Goal: Task Accomplishment & Management: Use online tool/utility

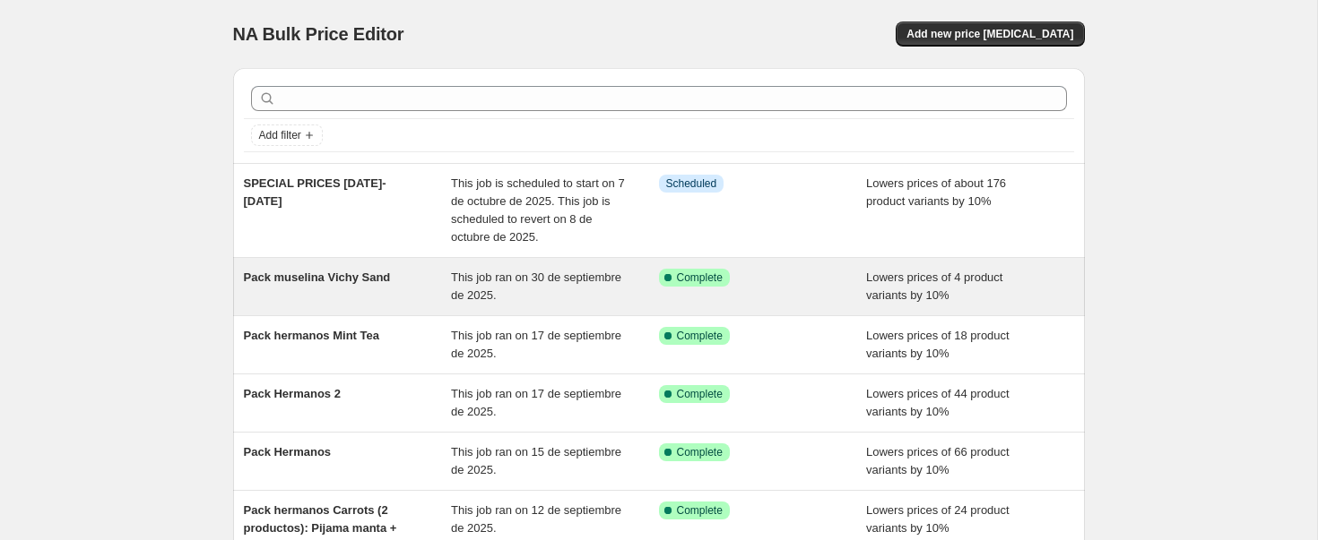
click at [321, 288] on div "Pack muselina Vichy Sand" at bounding box center [348, 287] width 208 height 36
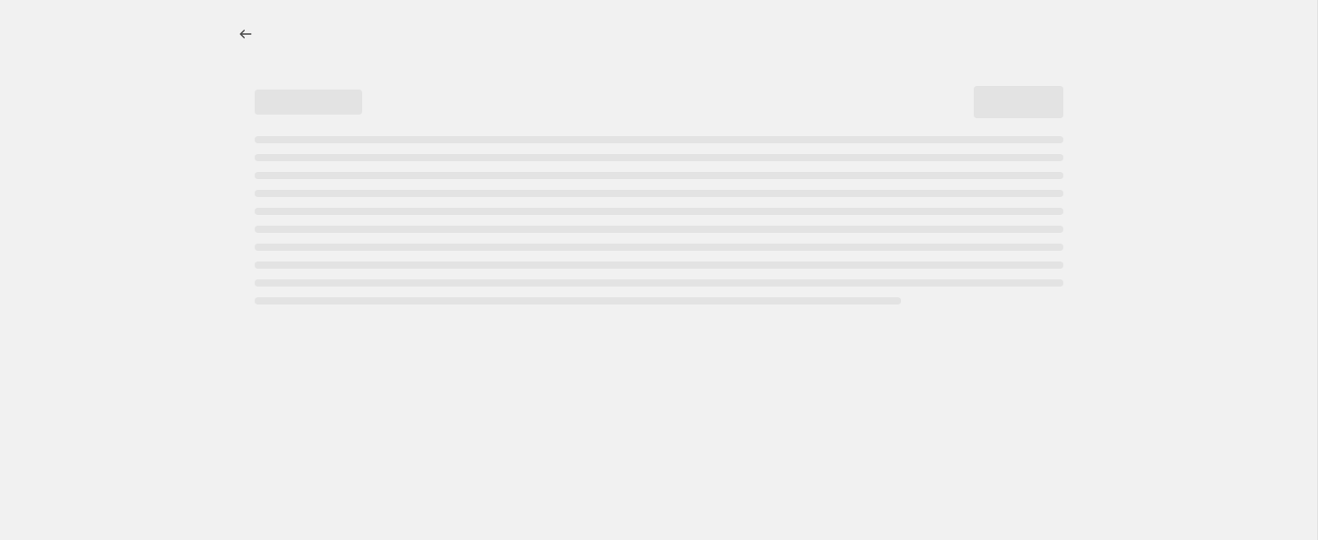
select select "percentage"
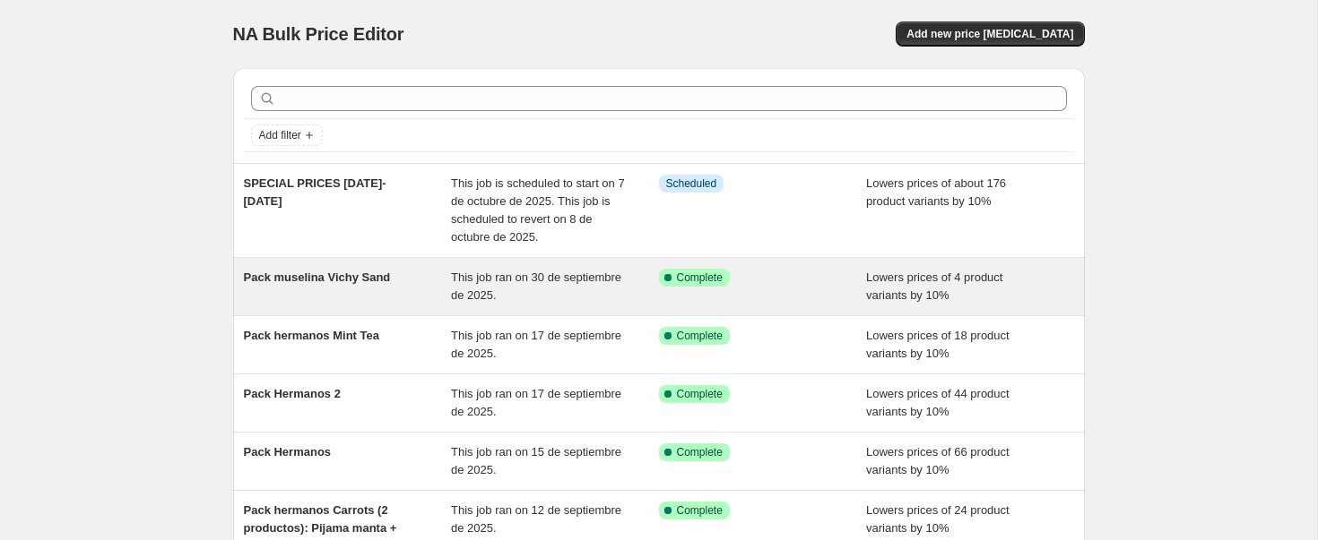
click at [258, 290] on div "Pack muselina Vichy Sand" at bounding box center [348, 287] width 208 height 36
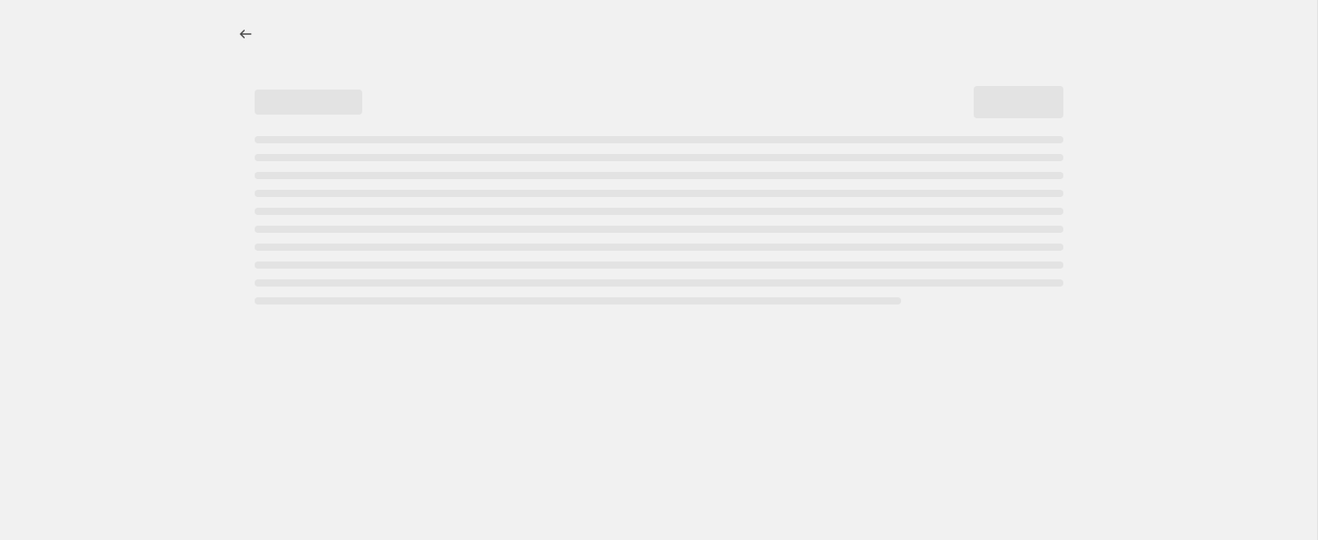
select select "percentage"
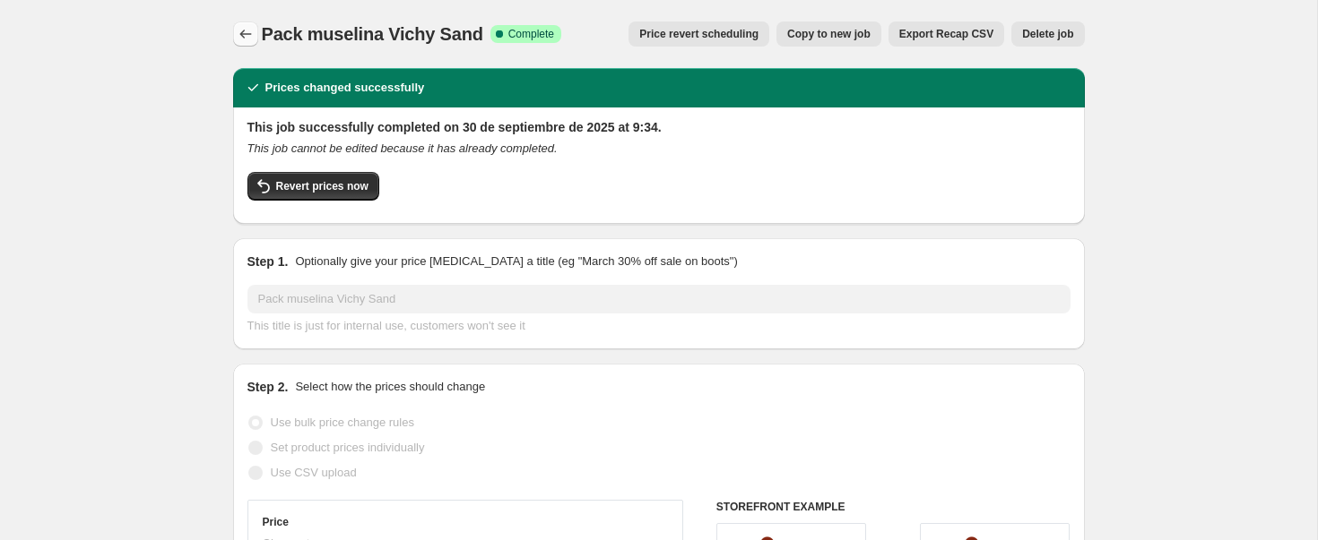
click at [242, 31] on icon "Price change jobs" at bounding box center [245, 34] width 12 height 9
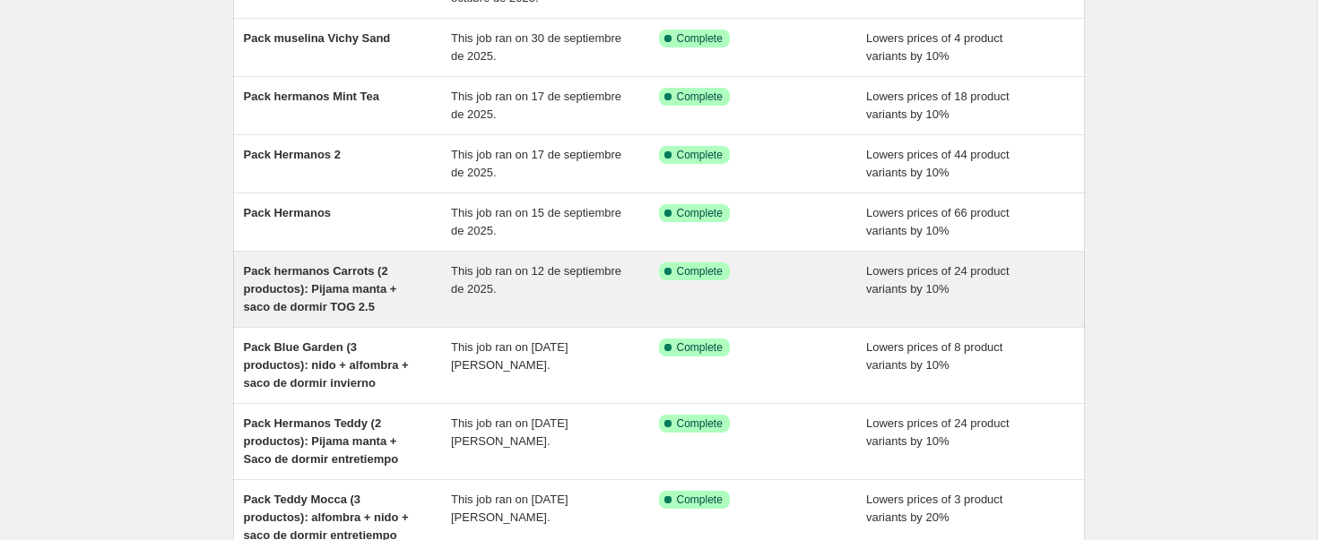
scroll to position [251, 0]
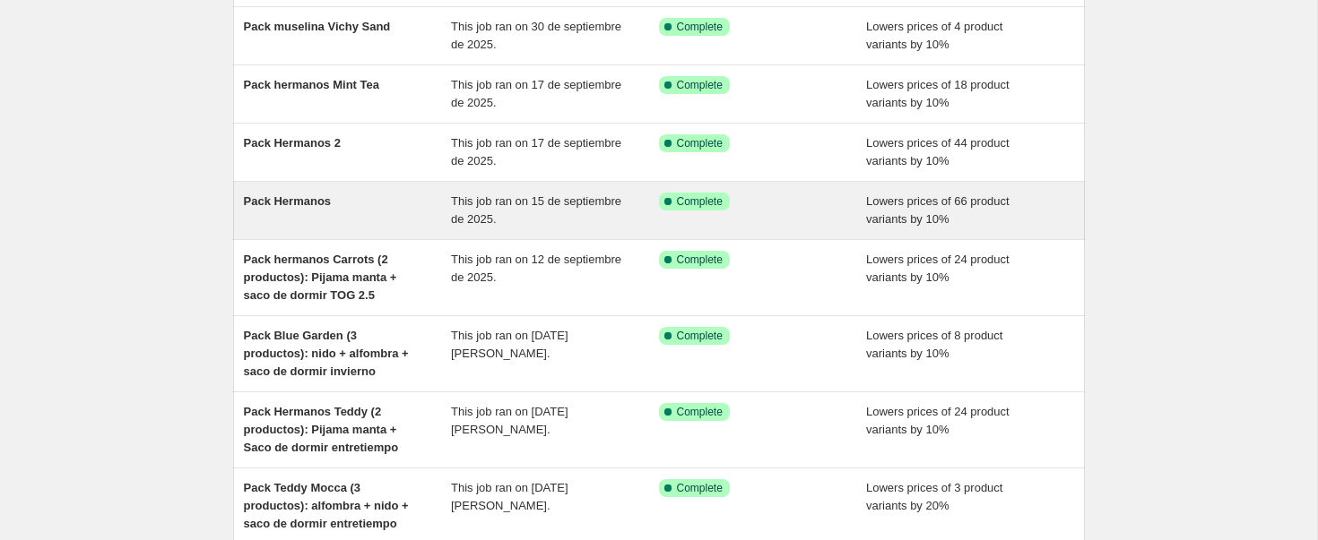
click at [373, 200] on div "Pack Hermanos" at bounding box center [348, 211] width 208 height 36
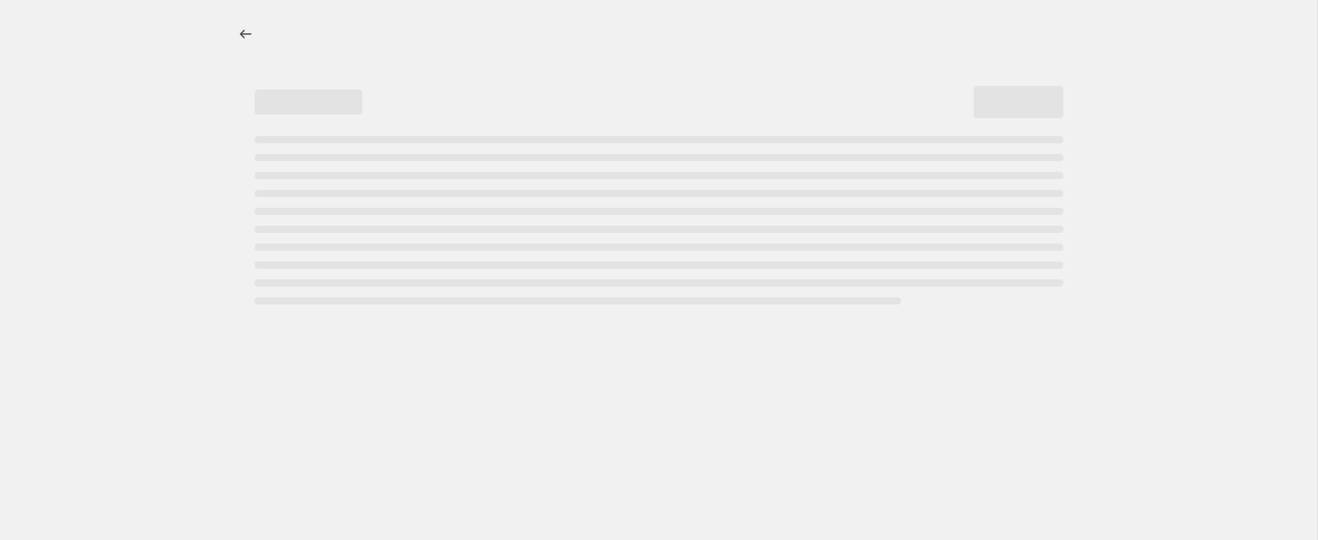
select select "percentage"
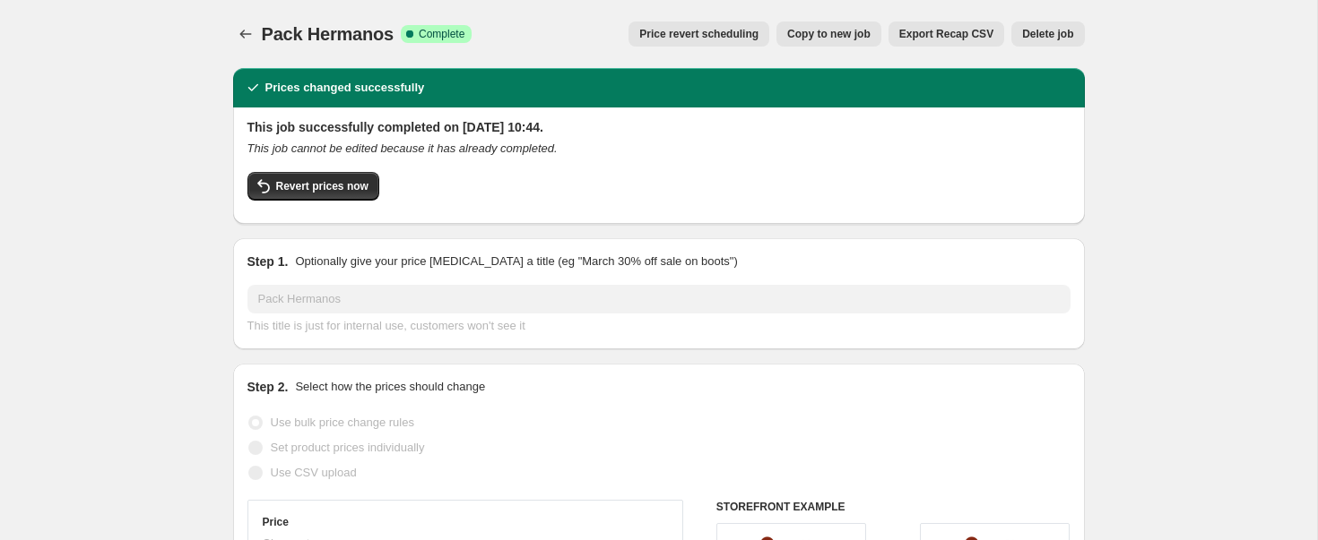
click at [809, 34] on span "Copy to new job" at bounding box center [828, 34] width 83 height 14
select select "percentage"
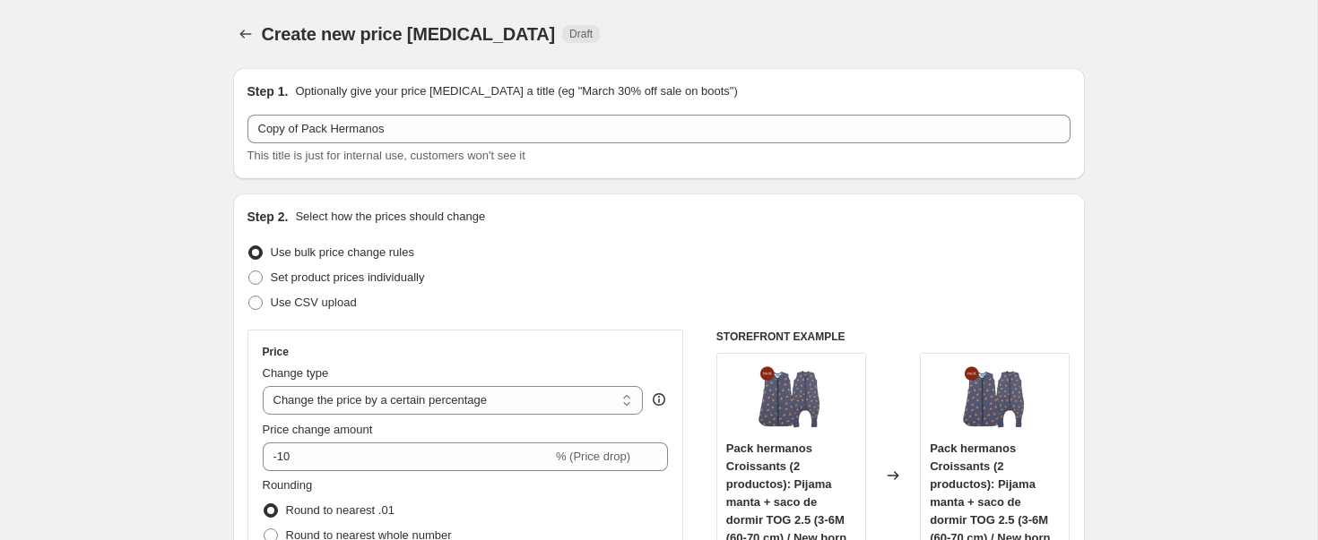
scroll to position [1, 0]
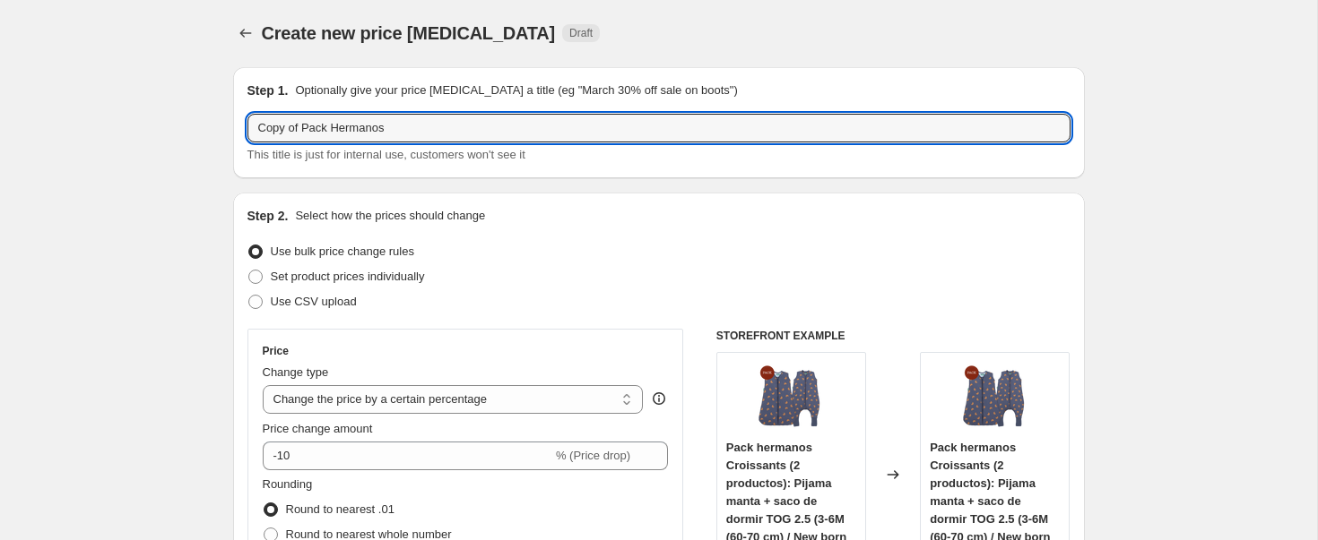
drag, startPoint x: 303, startPoint y: 128, endPoint x: 143, endPoint y: 140, distance: 160.0
drag, startPoint x: 252, startPoint y: 131, endPoint x: 180, endPoint y: 132, distance: 71.7
paste input "paseo Colima (4 productos): Saco para capazo + shopper bag + cambiador + necese…"
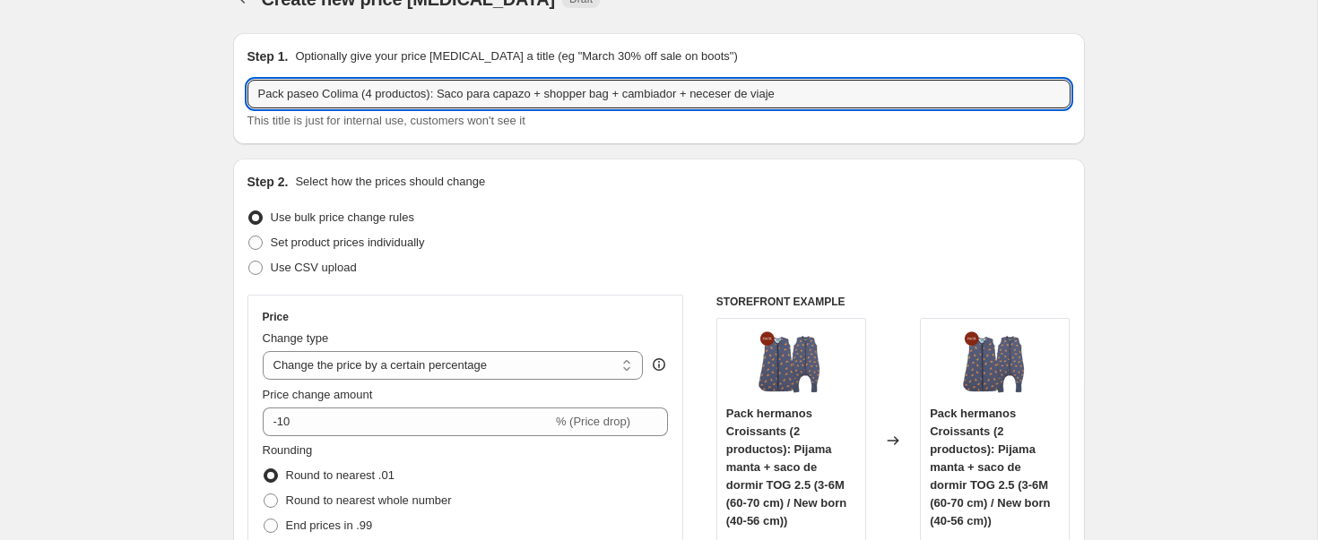
scroll to position [32, 0]
drag, startPoint x: 365, startPoint y: 93, endPoint x: 933, endPoint y: 141, distance: 570.2
click at [953, 135] on div "Step 1. Optionally give your price [MEDICAL_DATA] a title (eg "March 30% off sa…" at bounding box center [658, 90] width 851 height 111
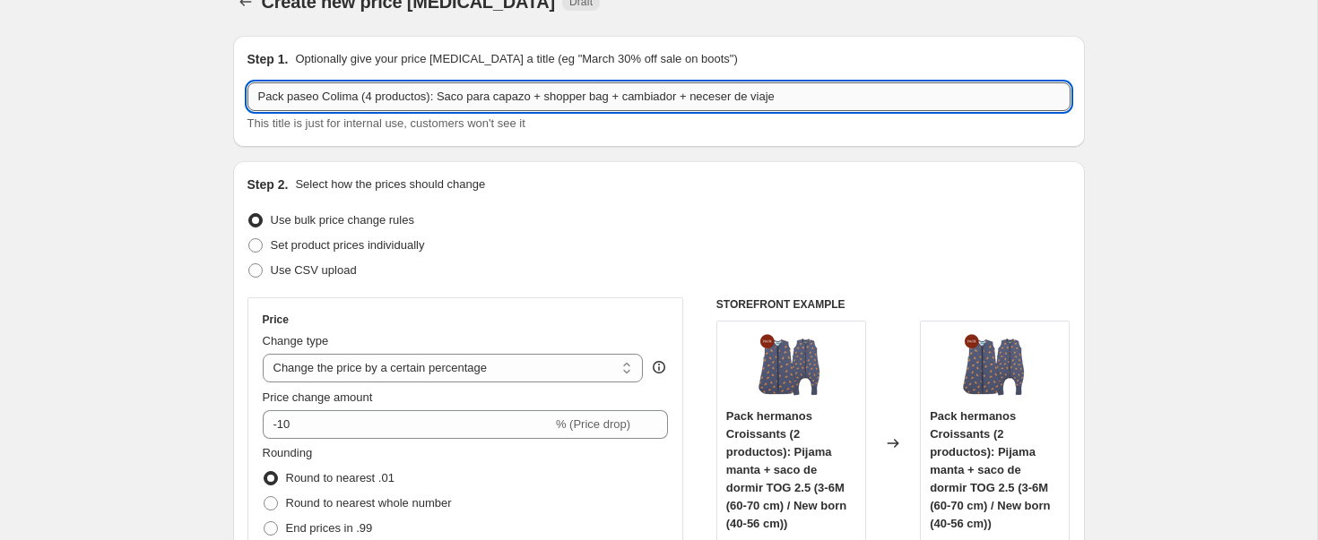
click at [364, 90] on input "Pack paseo Colima (4 productos): Saco para capazo + shopper bag + cambiador + n…" at bounding box center [658, 96] width 823 height 29
drag, startPoint x: 364, startPoint y: 101, endPoint x: 325, endPoint y: 100, distance: 38.6
click at [325, 100] on input "Pack paseo Colima (4 productos): Saco para capazo + shopper bag + cambiador + n…" at bounding box center [658, 96] width 823 height 29
drag, startPoint x: 780, startPoint y: 93, endPoint x: 458, endPoint y: 82, distance: 322.0
click at [458, 82] on div "Step 1. Optionally give your price [MEDICAL_DATA] a title (eg "March 30% off sa…" at bounding box center [658, 91] width 823 height 82
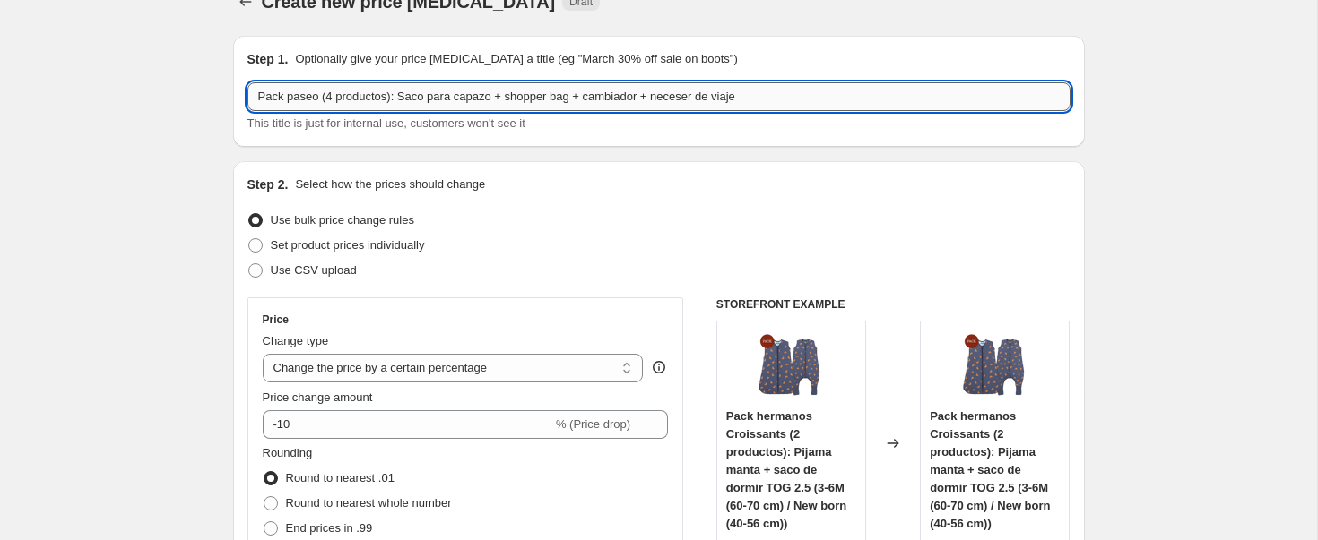
click at [436, 94] on input "Pack paseo (4 productos): Saco para capazo + shopper bag + cambiador + neceser …" at bounding box center [658, 96] width 823 height 29
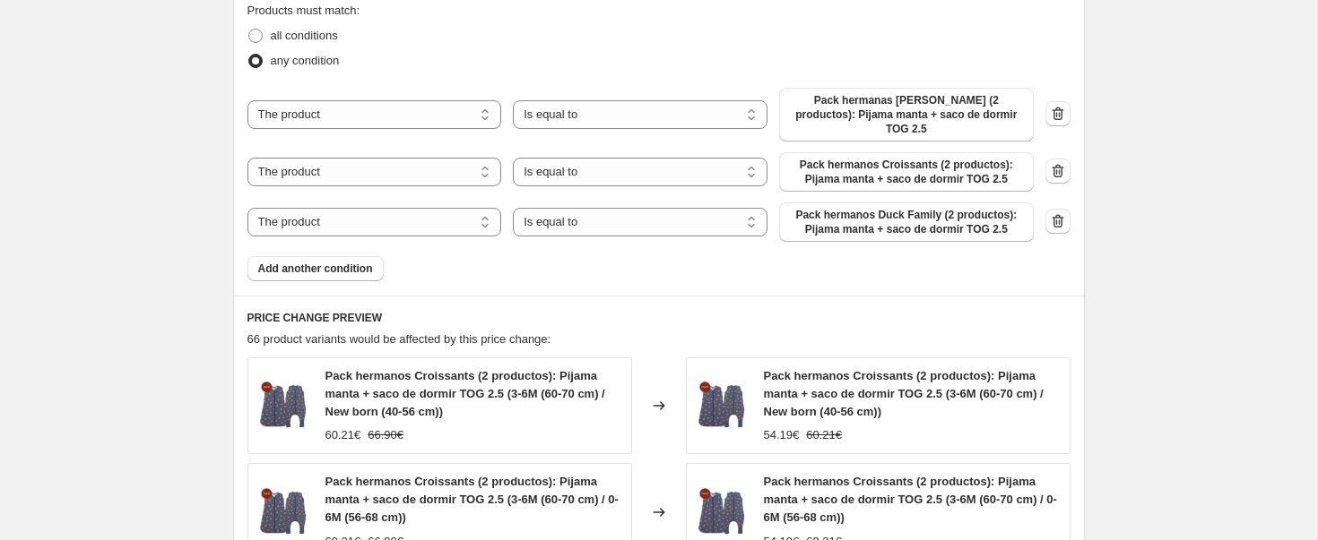
scroll to position [1028, 0]
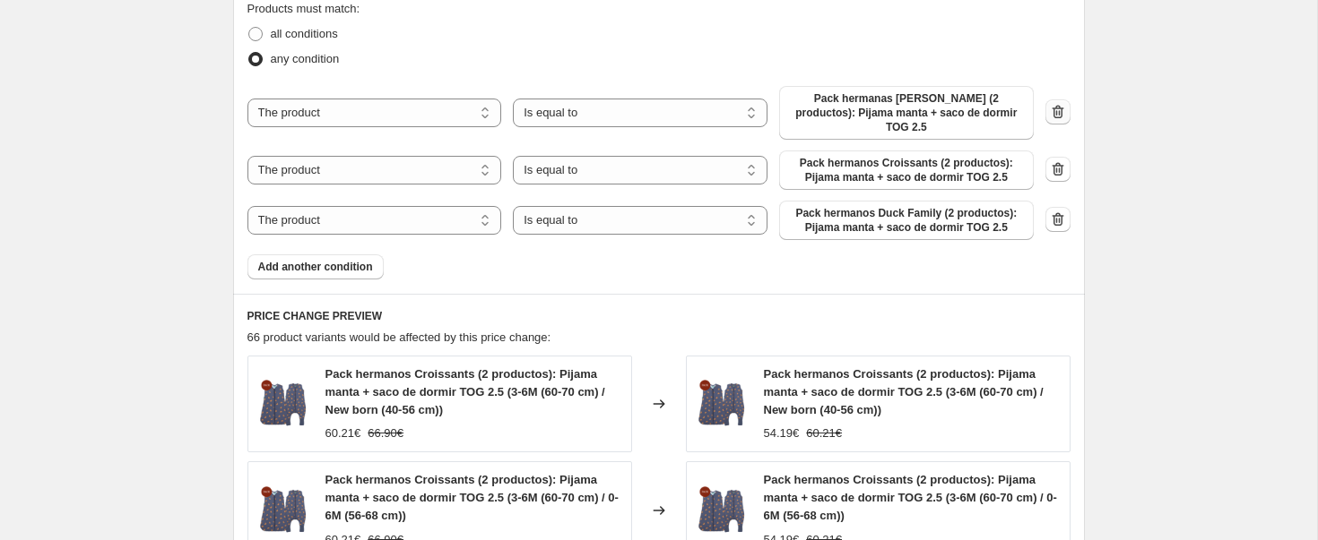
click at [1050, 104] on icon "button" at bounding box center [1058, 112] width 18 height 18
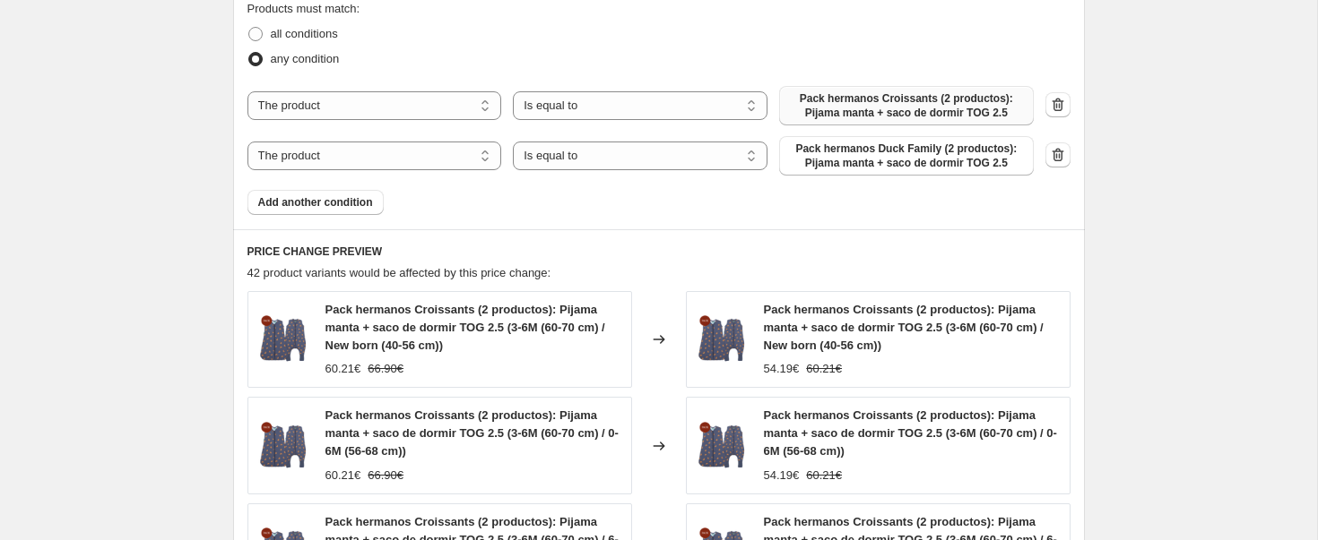
click at [927, 99] on span "Pack hermanos Croissants (2 productos): Pijama manta + saco de dormir TOG 2.5" at bounding box center [906, 105] width 233 height 29
click at [902, 100] on span "Pack hermanos Croissants (2 productos): Pijama manta + saco de dormir TOG 2.5" at bounding box center [906, 105] width 233 height 29
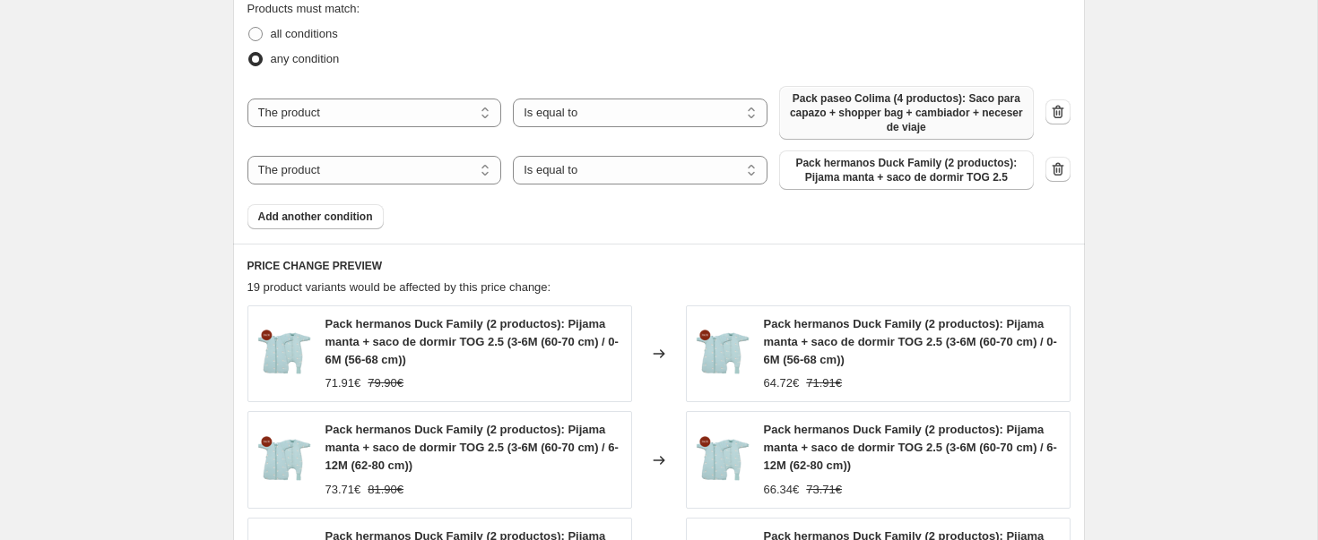
click at [1054, 168] on icon "button" at bounding box center [1058, 169] width 18 height 18
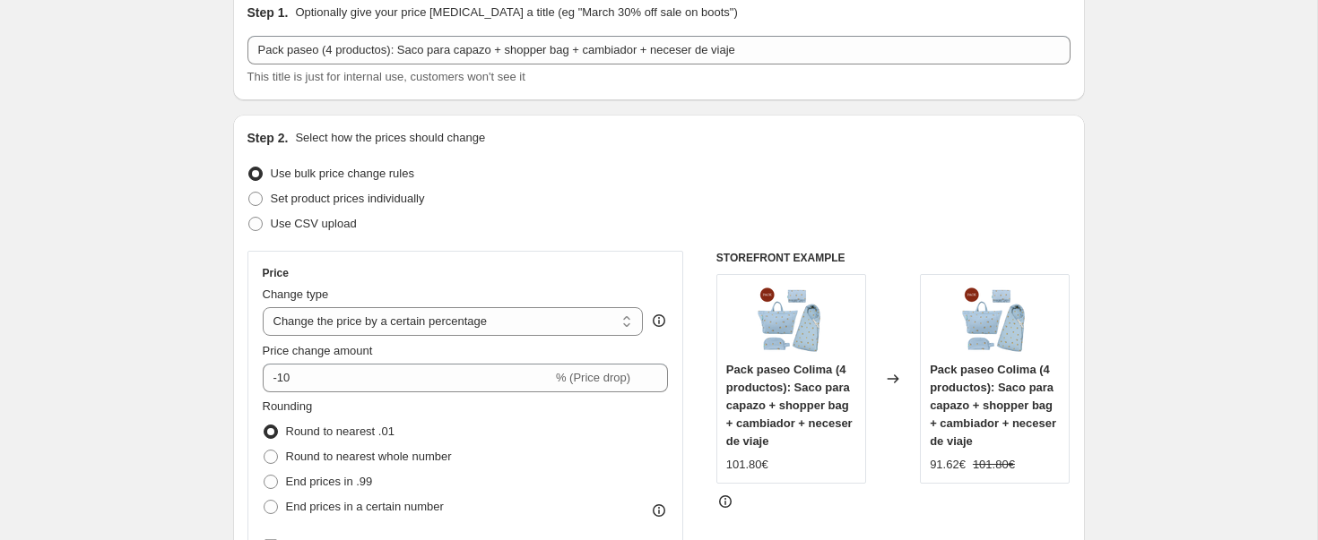
scroll to position [0, 0]
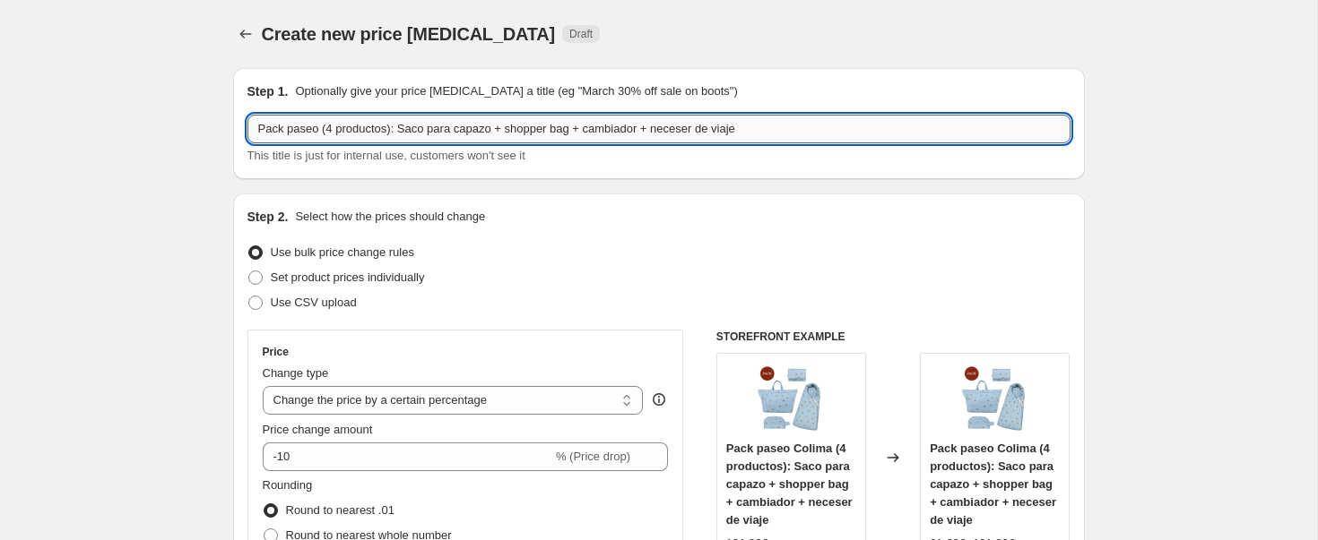
click at [324, 125] on input "Pack paseo (4 productos): Saco para capazo + shopper bag + cambiador + neceser …" at bounding box center [658, 129] width 823 height 29
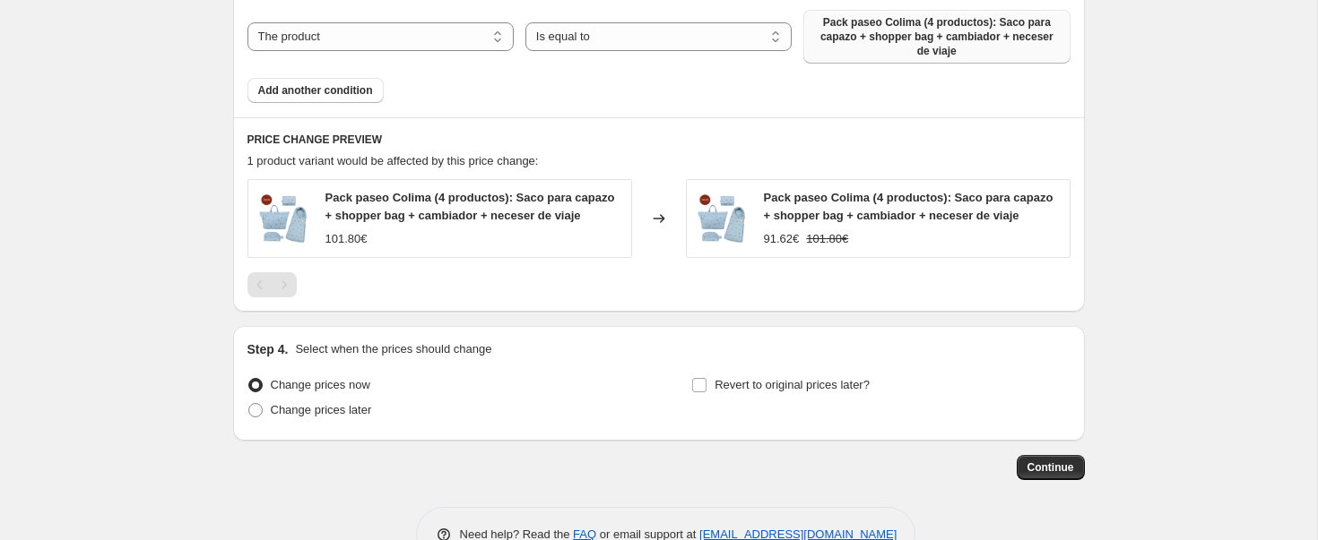
scroll to position [1171, 0]
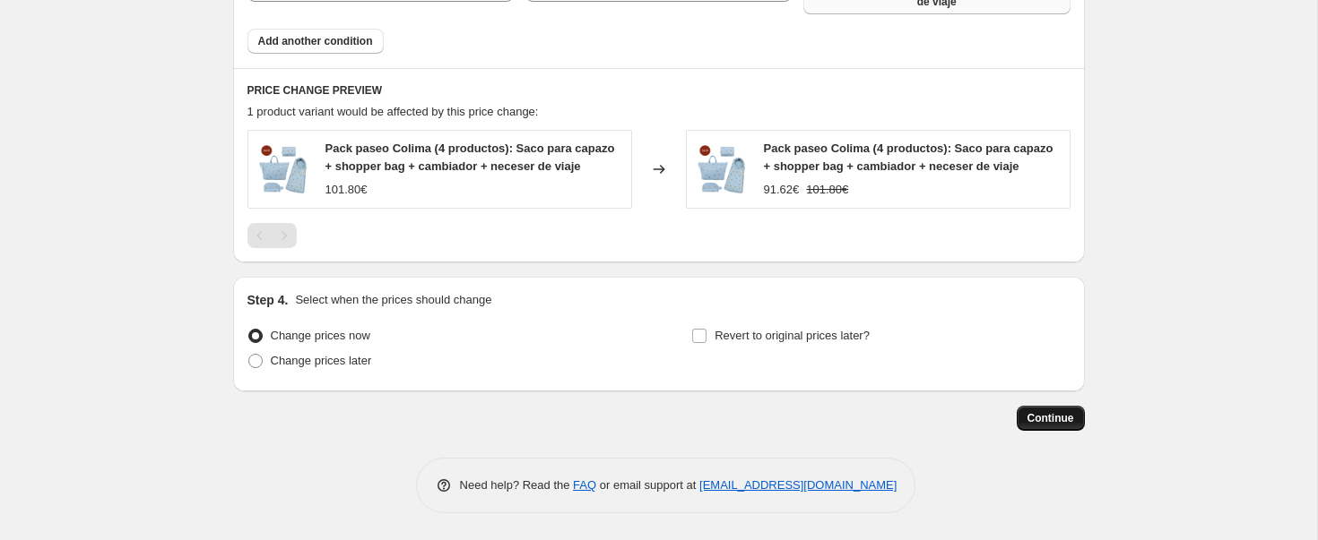
type input "Pack paseo Colima (4 productos): Saco para capazo + shopper bag + cambiador + n…"
click at [1041, 419] on span "Continue" at bounding box center [1050, 418] width 47 height 14
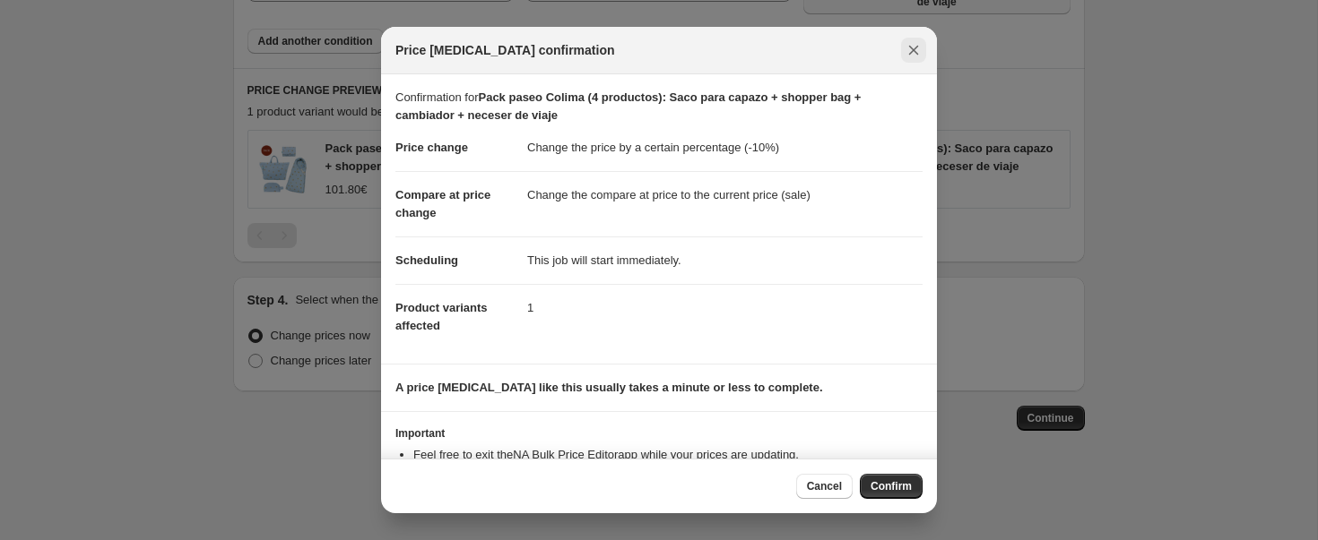
click at [911, 53] on icon "Close" at bounding box center [914, 51] width 10 height 10
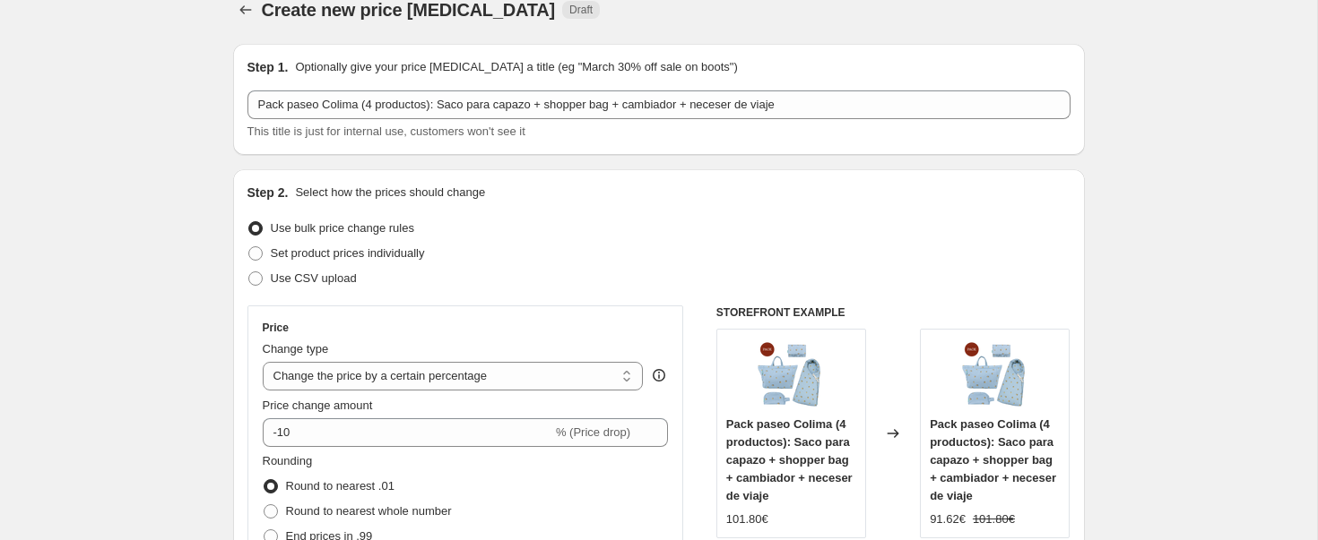
scroll to position [25, 0]
click at [247, 6] on icon "Price change jobs" at bounding box center [246, 9] width 18 height 18
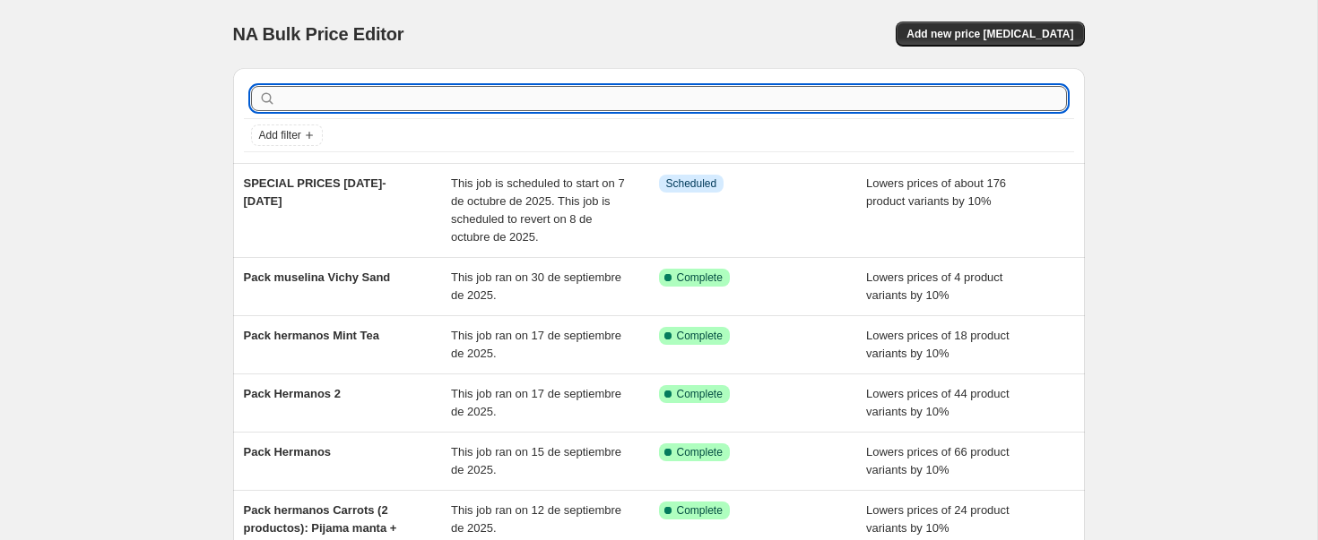
click at [309, 99] on input "text" at bounding box center [673, 98] width 787 height 25
drag, startPoint x: 357, startPoint y: 93, endPoint x: 367, endPoint y: 97, distance: 10.5
click at [357, 93] on input "text" at bounding box center [673, 98] width 787 height 25
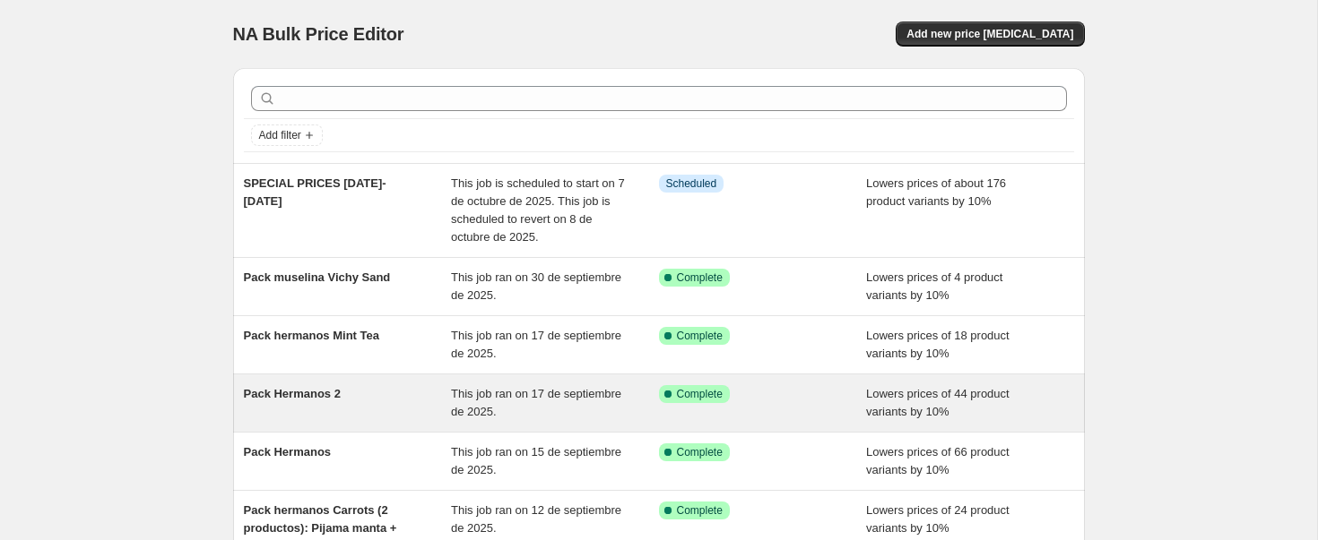
click at [289, 406] on div "Pack Hermanos 2" at bounding box center [348, 403] width 208 height 36
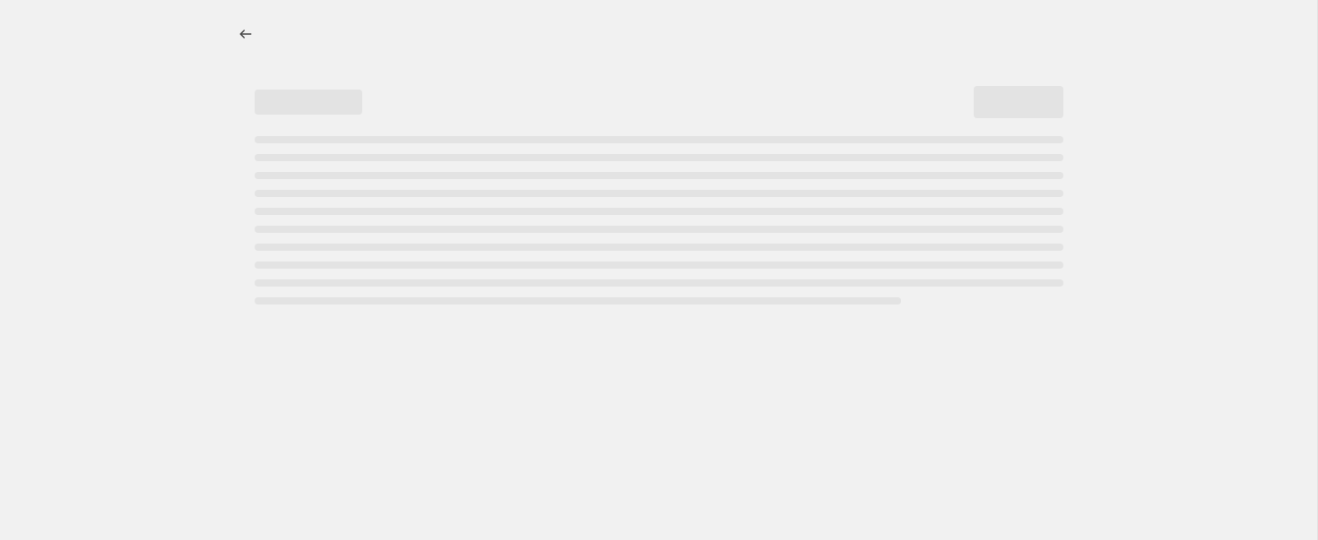
select select "percentage"
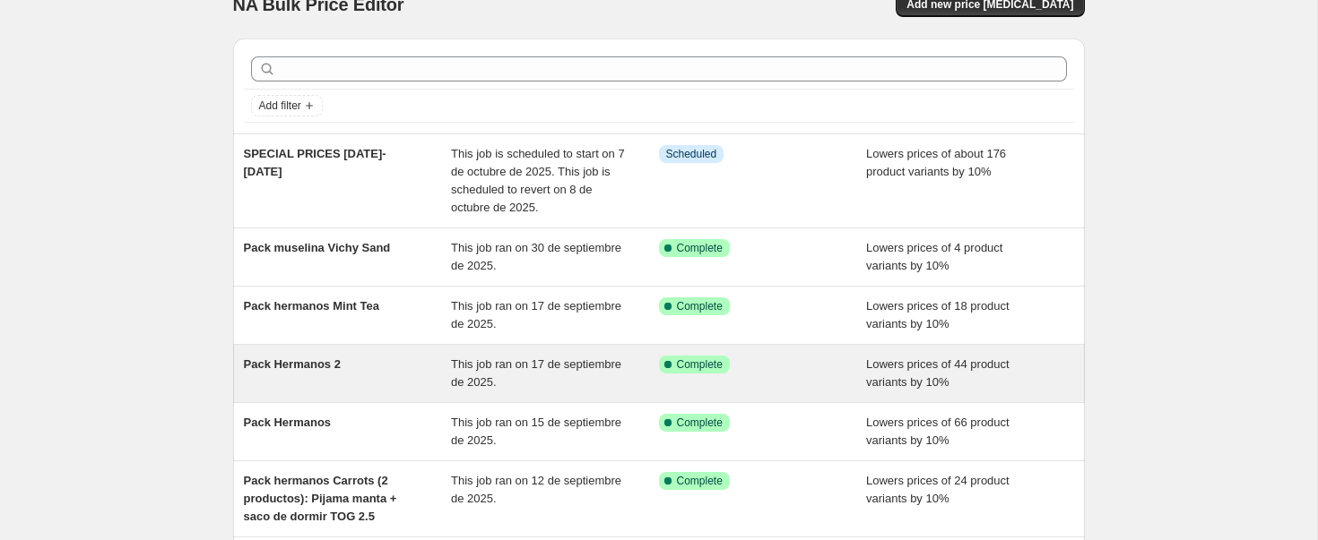
scroll to position [30, 0]
click at [352, 364] on div "Pack Hermanos 2" at bounding box center [348, 373] width 208 height 36
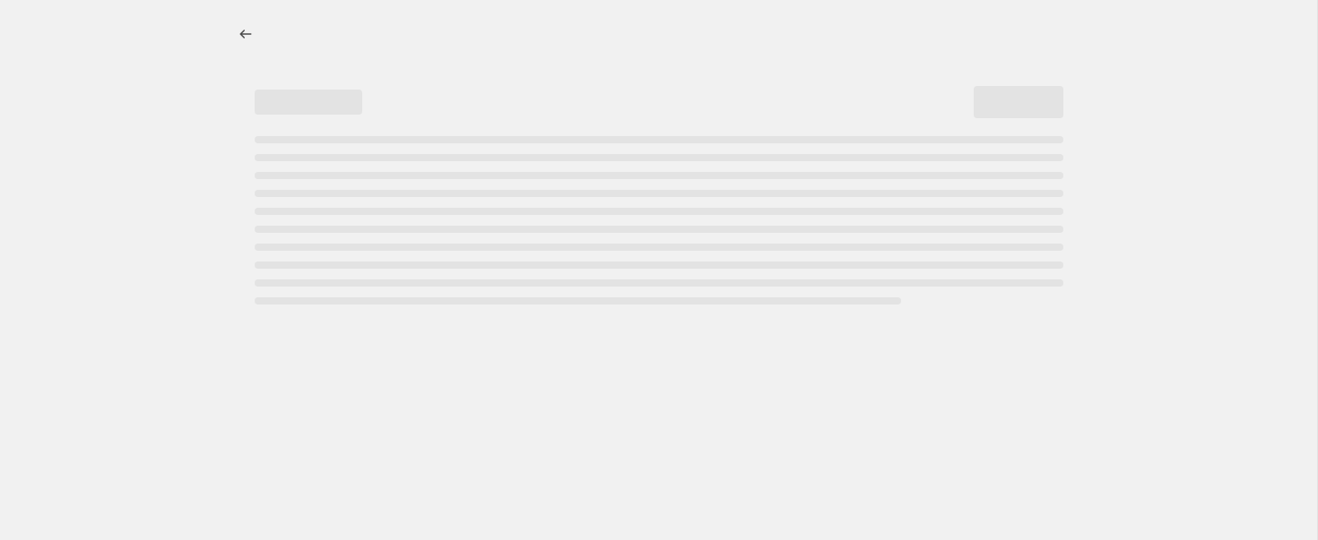
select select "percentage"
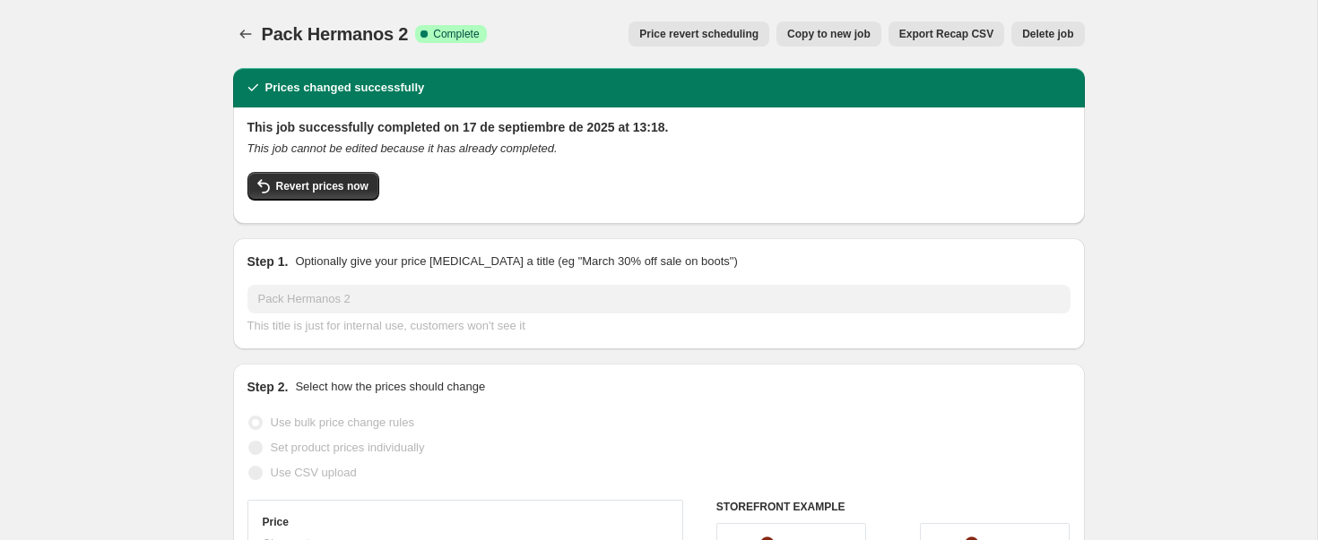
click at [822, 43] on button "Copy to new job" at bounding box center [828, 34] width 105 height 25
select select "percentage"
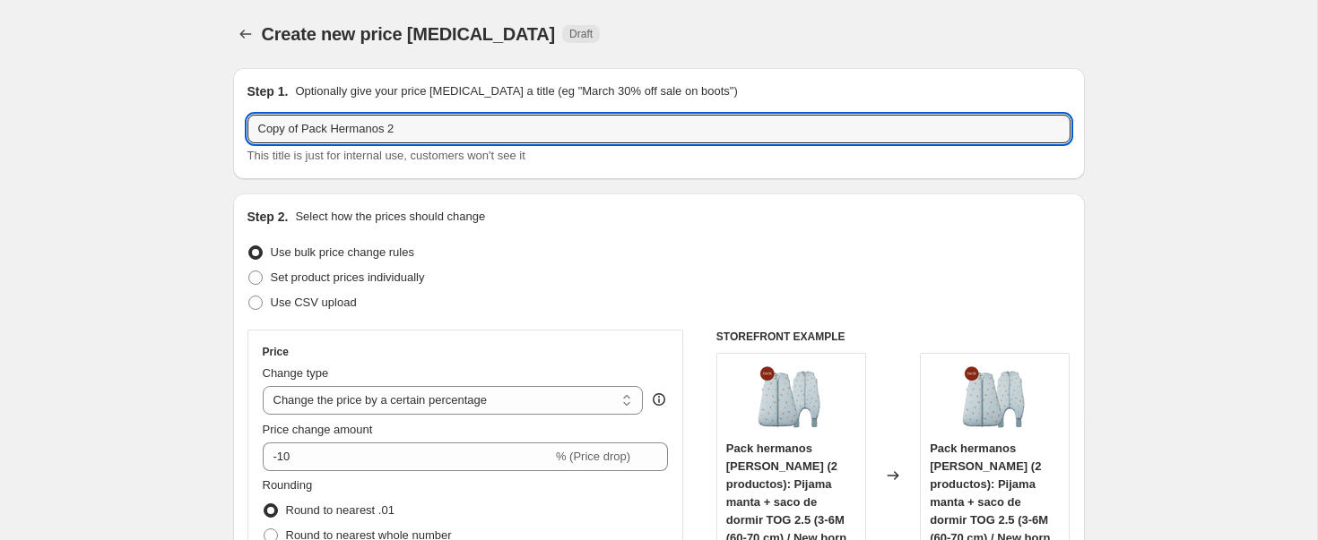
drag, startPoint x: 407, startPoint y: 128, endPoint x: 225, endPoint y: 134, distance: 182.0
type input "p"
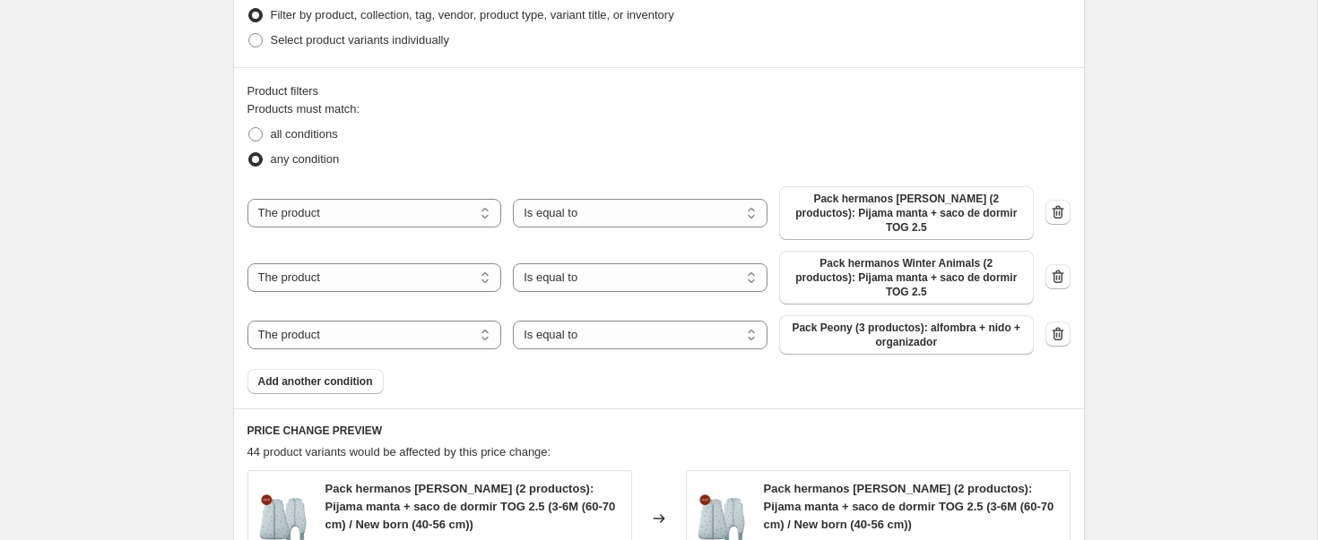
scroll to position [929, 0]
click at [1054, 266] on icon "button" at bounding box center [1058, 275] width 18 height 18
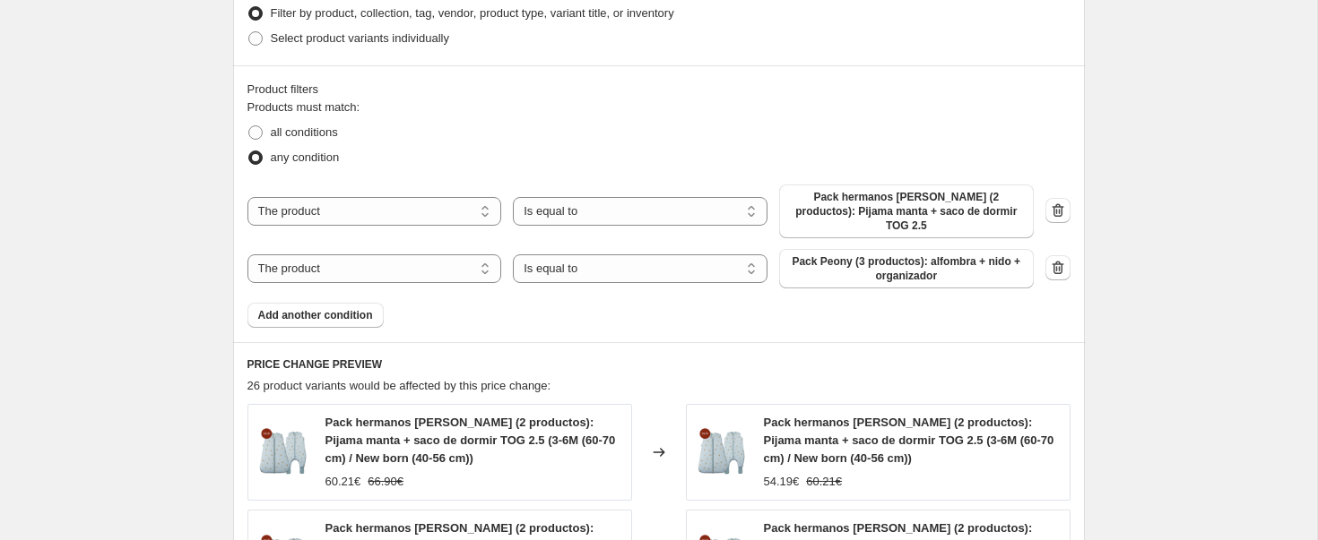
click at [1055, 266] on icon "button" at bounding box center [1056, 268] width 2 height 5
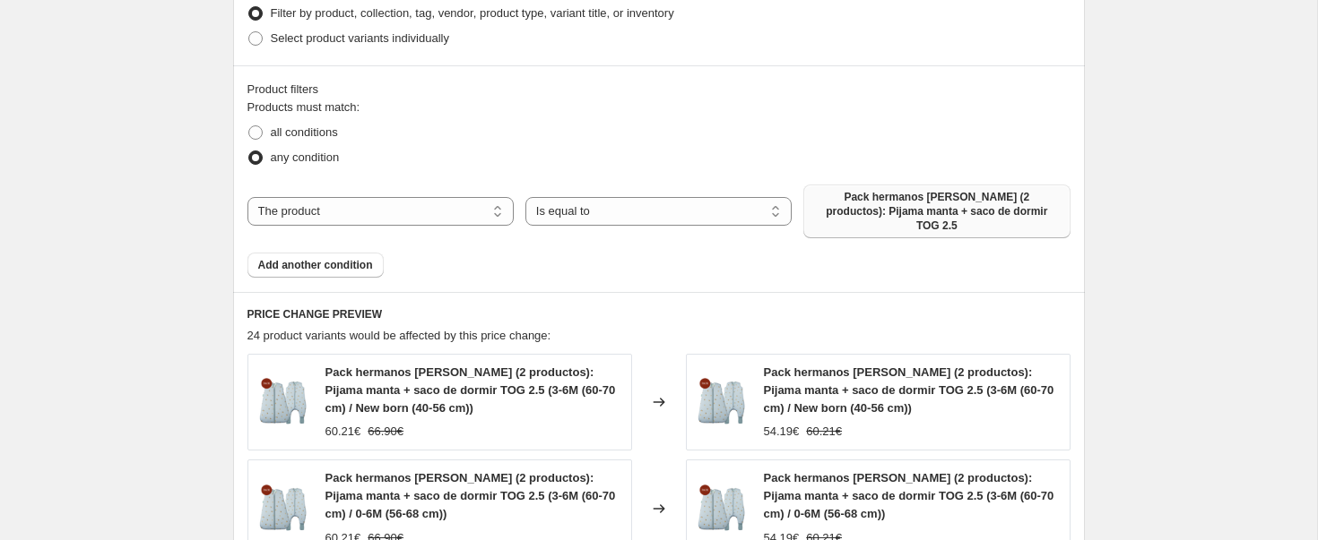
click at [890, 203] on span "Pack hermanos [PERSON_NAME] (2 productos): Pijama manta + saco de dormir TOG 2.5" at bounding box center [936, 211] width 245 height 43
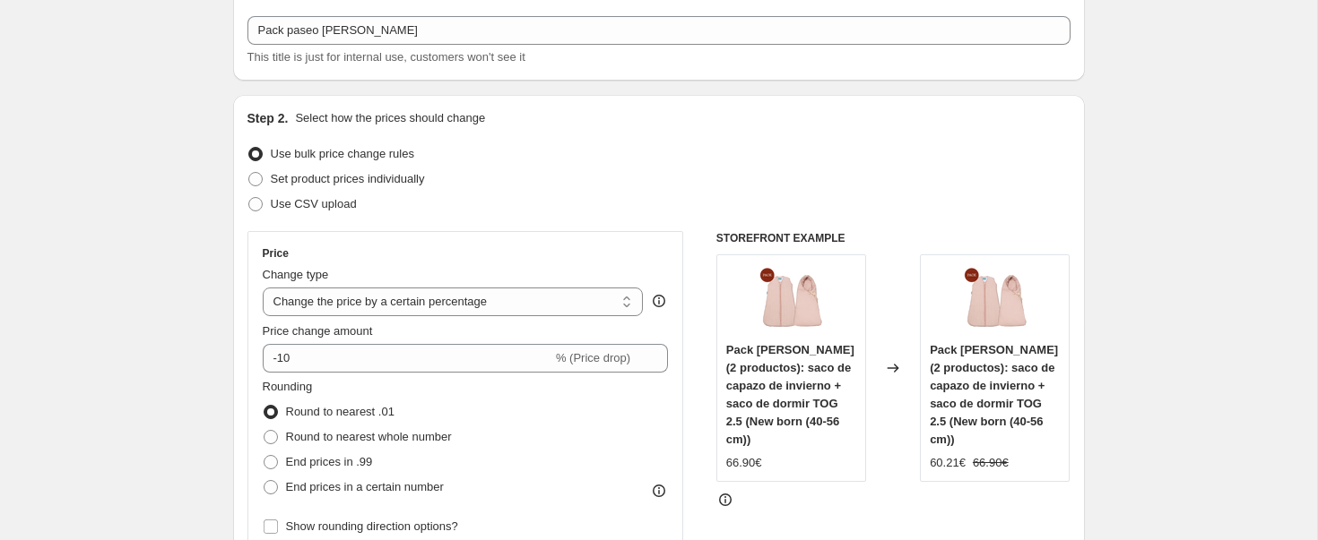
scroll to position [0, 0]
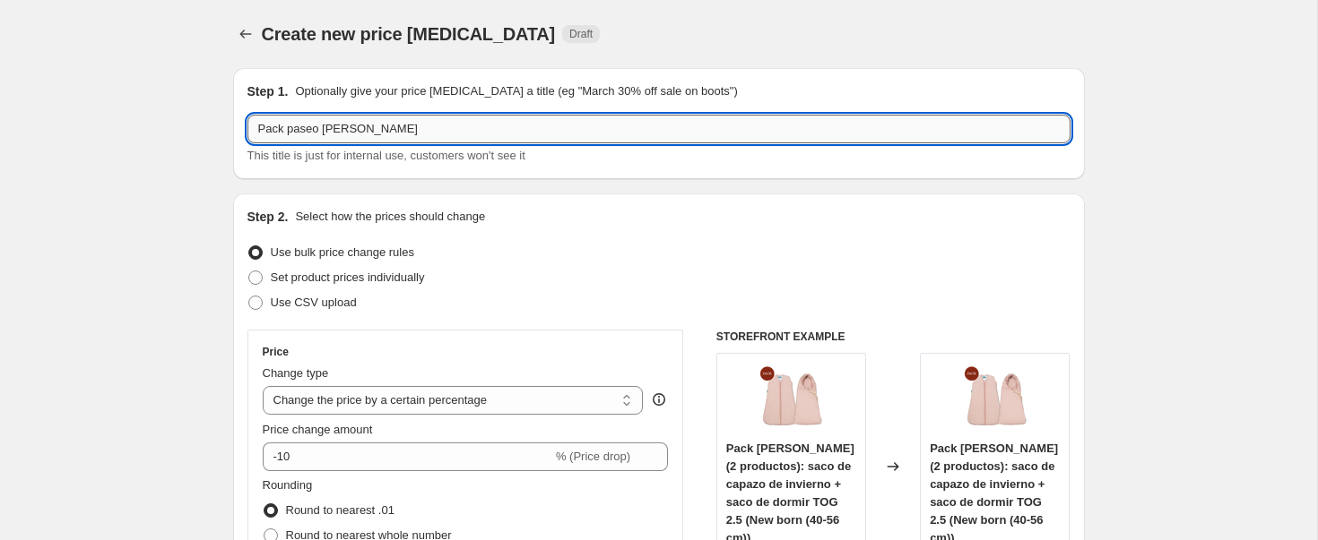
click at [405, 130] on input "Pack paseo [PERSON_NAME]" at bounding box center [658, 129] width 823 height 29
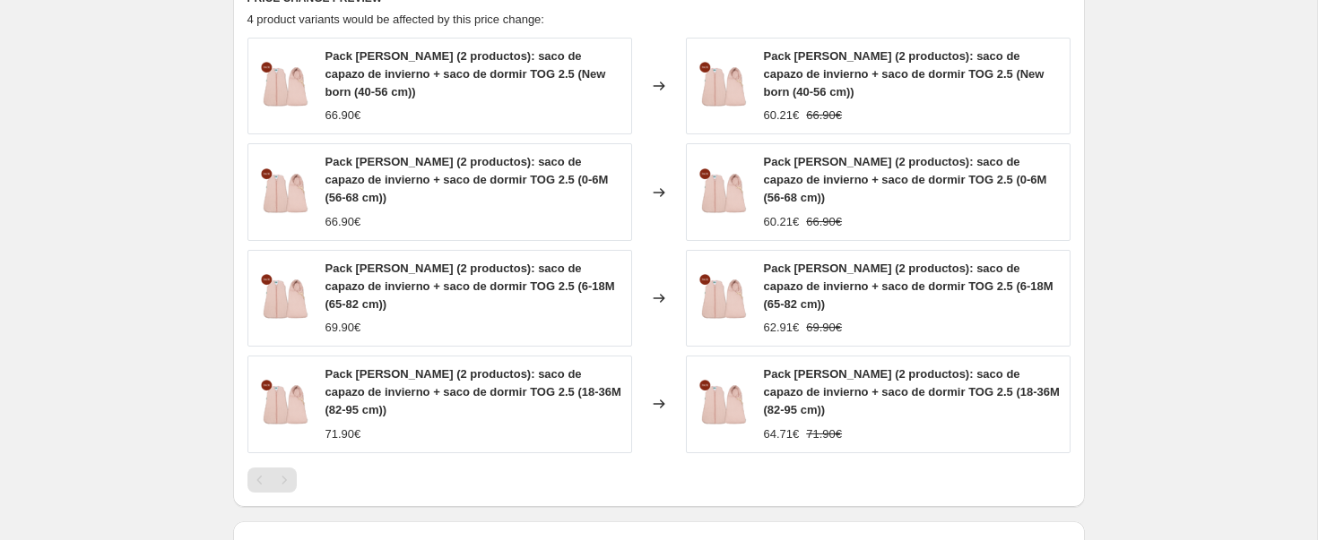
scroll to position [1475, 0]
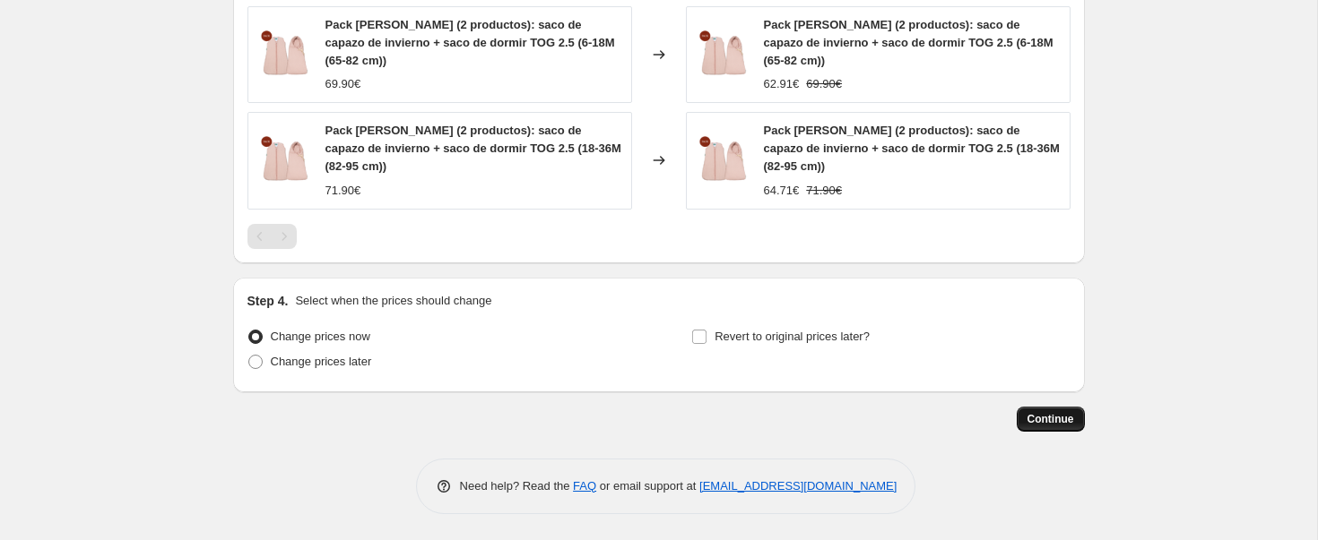
type input "Pack paseo [PERSON_NAME]: saco de capazo + saco de dormir"
click at [1068, 414] on span "Continue" at bounding box center [1050, 419] width 47 height 14
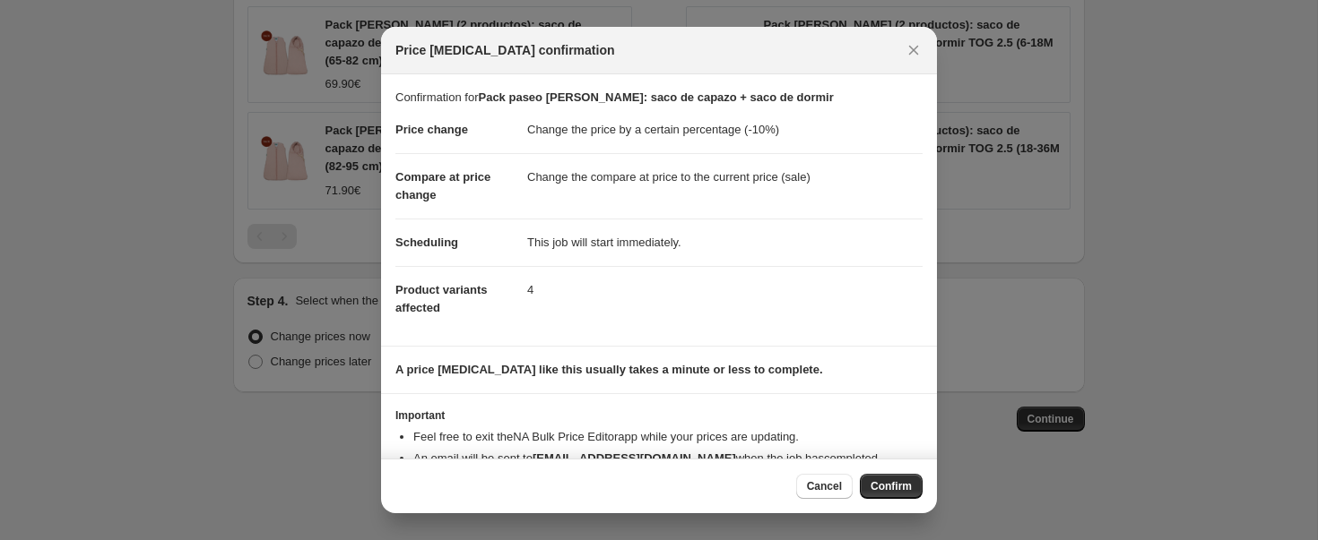
scroll to position [48, 0]
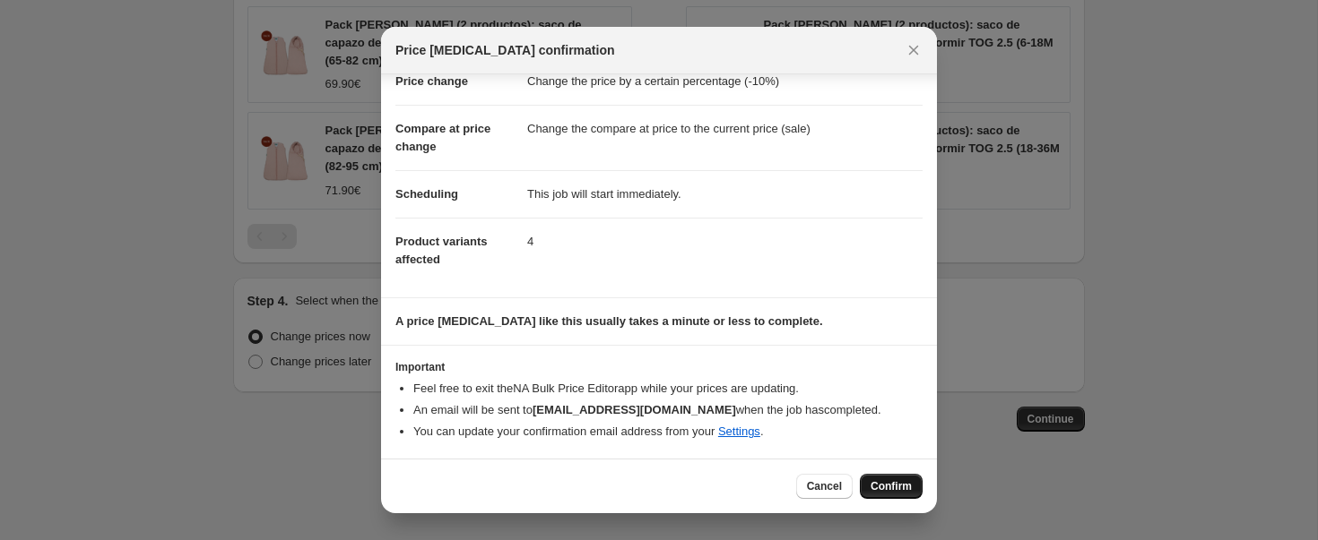
click at [891, 488] on span "Confirm" at bounding box center [890, 487] width 41 height 14
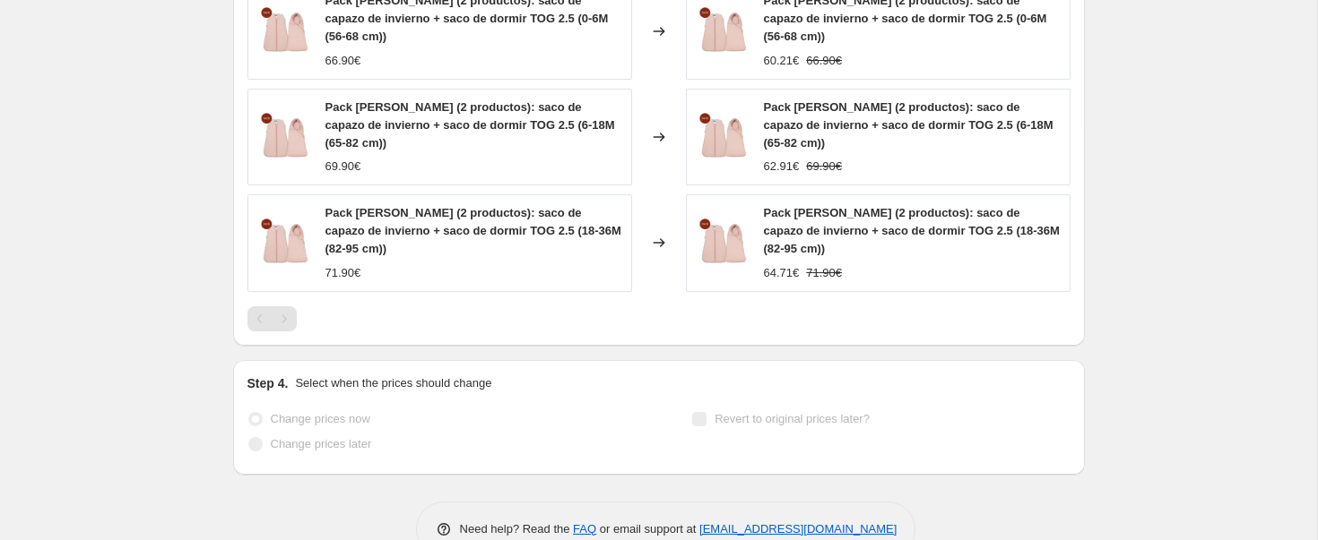
select select "percentage"
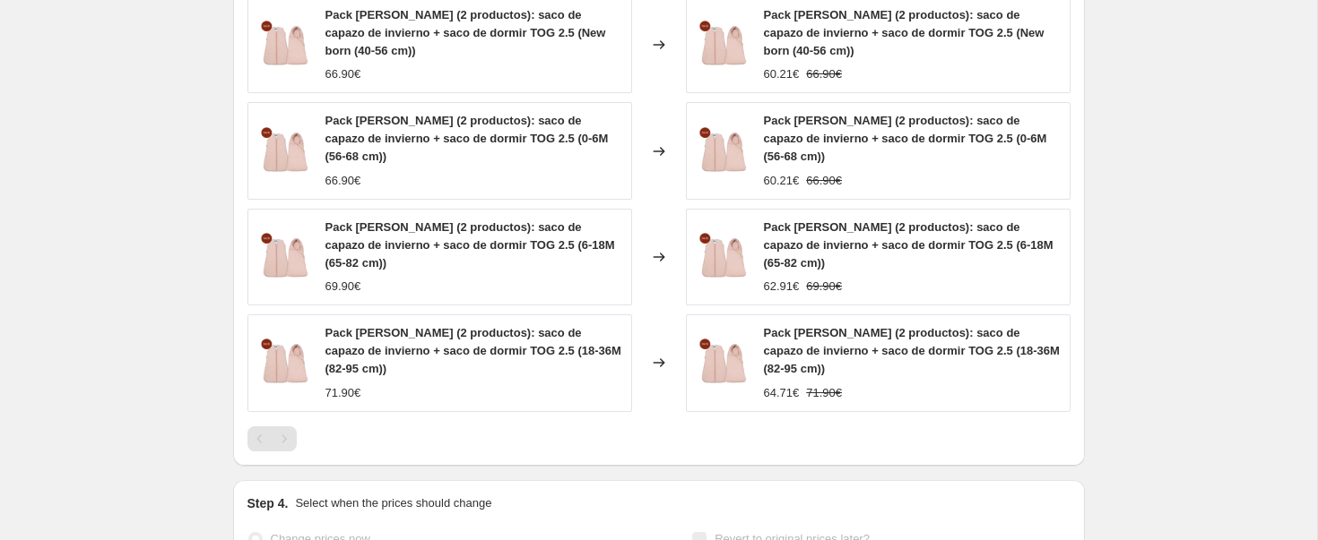
scroll to position [0, 0]
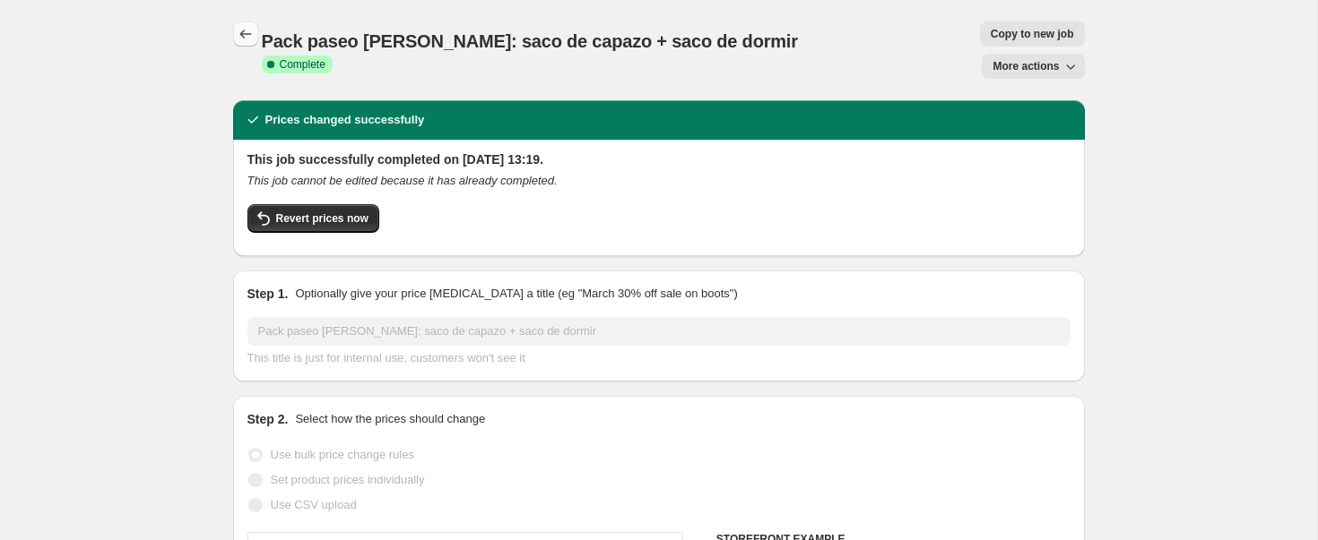
click at [254, 39] on icon "Price change jobs" at bounding box center [246, 34] width 18 height 18
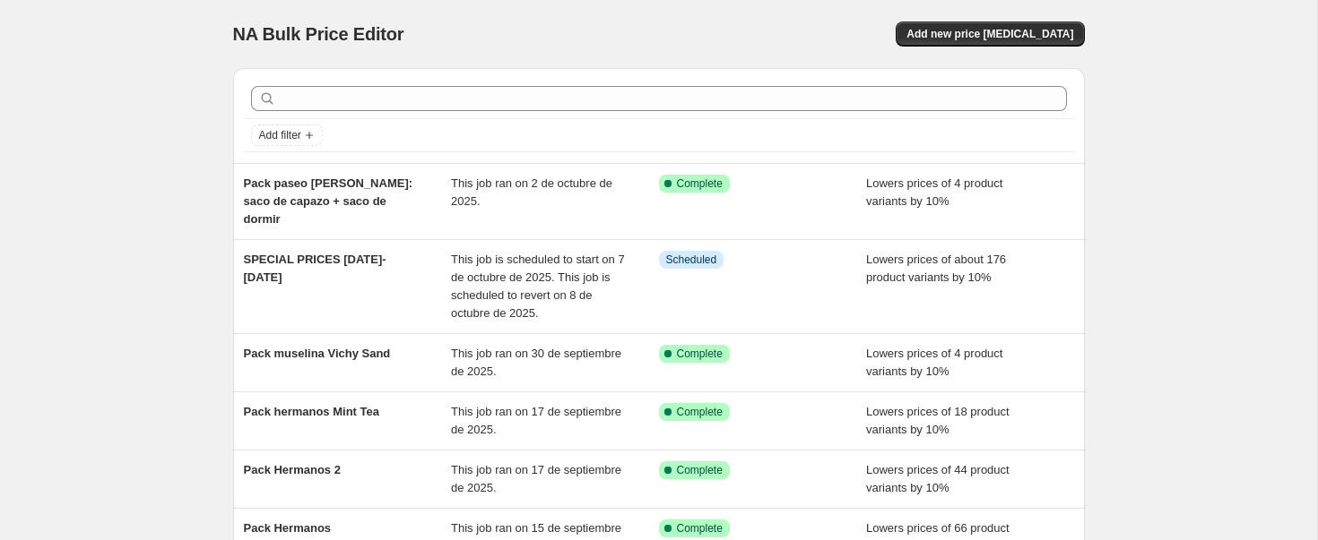
scroll to position [15, 0]
